Goal: Information Seeking & Learning: Find specific fact

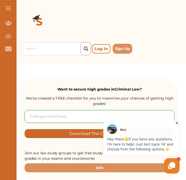
click at [177, 123] on icon at bounding box center [176, 123] width 5 height 5
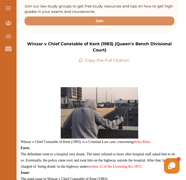
scroll to position [147, 0]
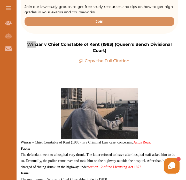
drag, startPoint x: 21, startPoint y: 43, endPoint x: 27, endPoint y: 43, distance: 5.7
click at [27, 43] on p "Winzar v Chief Constable of Kent (1983) (Queen's Bench Divisional Court)" at bounding box center [99, 48] width 157 height 12
click at [66, 48] on div "Winzar v Chief Constable of Kent (1983) (Queen's Bench Divisional Court) Copy t…" at bounding box center [99, 53] width 157 height 23
click at [111, 58] on p "Copy the Full Citation" at bounding box center [103, 61] width 51 height 6
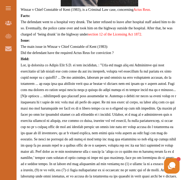
scroll to position [280, 0]
